Goal: Transaction & Acquisition: Purchase product/service

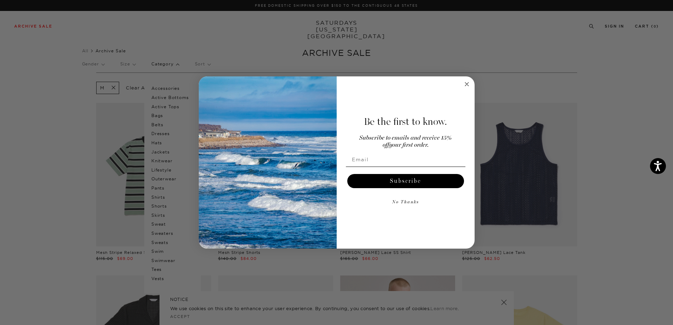
click at [467, 85] on icon "Close dialog" at bounding box center [467, 84] width 4 height 4
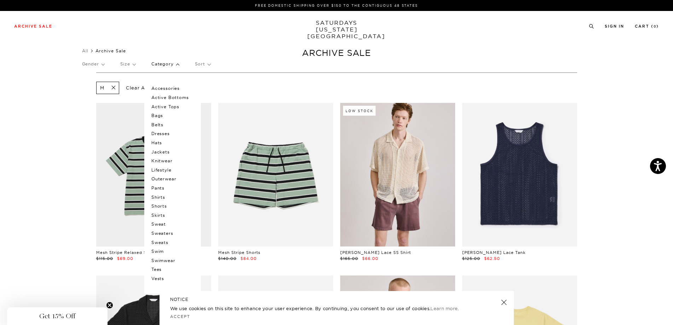
click at [167, 233] on p "Sweaters" at bounding box center [172, 233] width 42 height 9
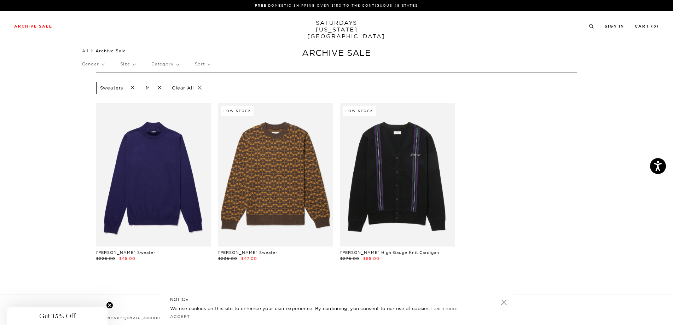
click at [132, 87] on span at bounding box center [130, 88] width 15 height 7
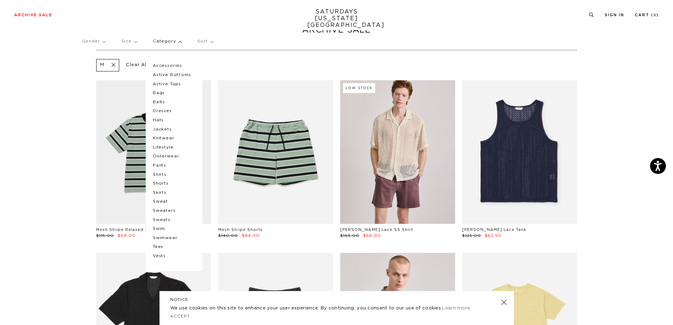
scroll to position [30, 0]
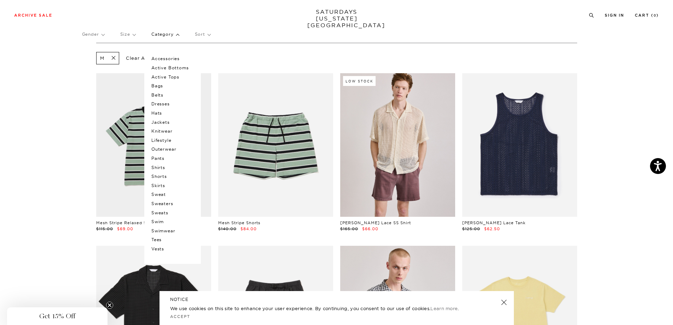
click at [164, 195] on p "Sweat" at bounding box center [172, 194] width 42 height 9
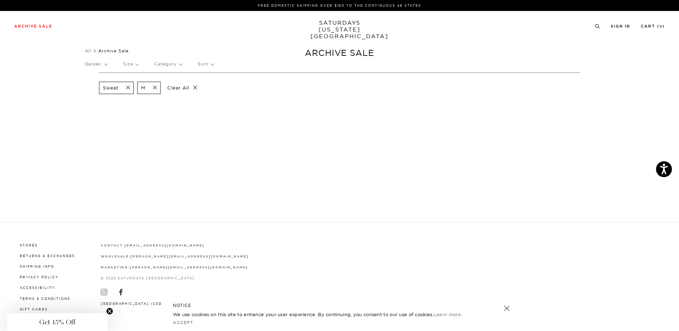
click at [128, 88] on span at bounding box center [125, 88] width 15 height 7
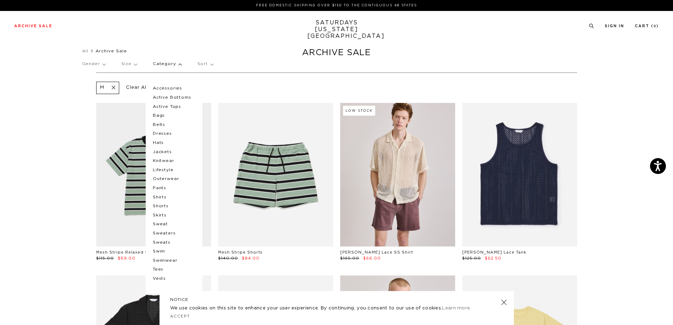
click at [167, 241] on p "Sweats" at bounding box center [174, 242] width 42 height 9
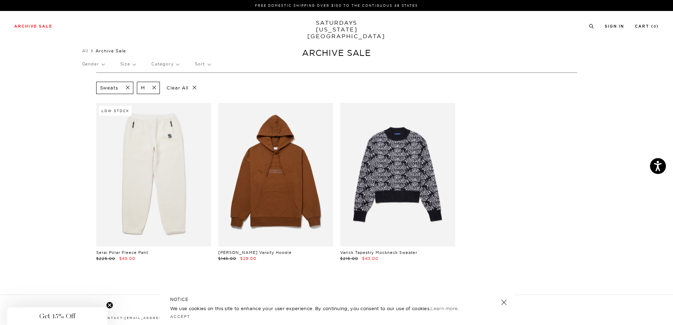
click at [155, 86] on span at bounding box center [152, 88] width 15 height 7
